Goal: Find specific fact: Find contact information

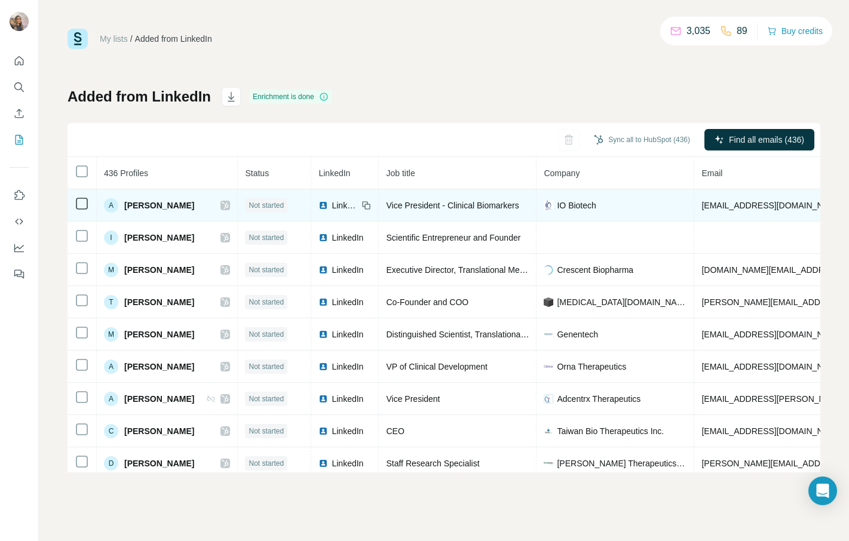
click at [701, 203] on span "alavizad@gmail.com" at bounding box center [772, 206] width 142 height 10
copy span "alavizad@gmail.com"
